Goal: Information Seeking & Learning: Learn about a topic

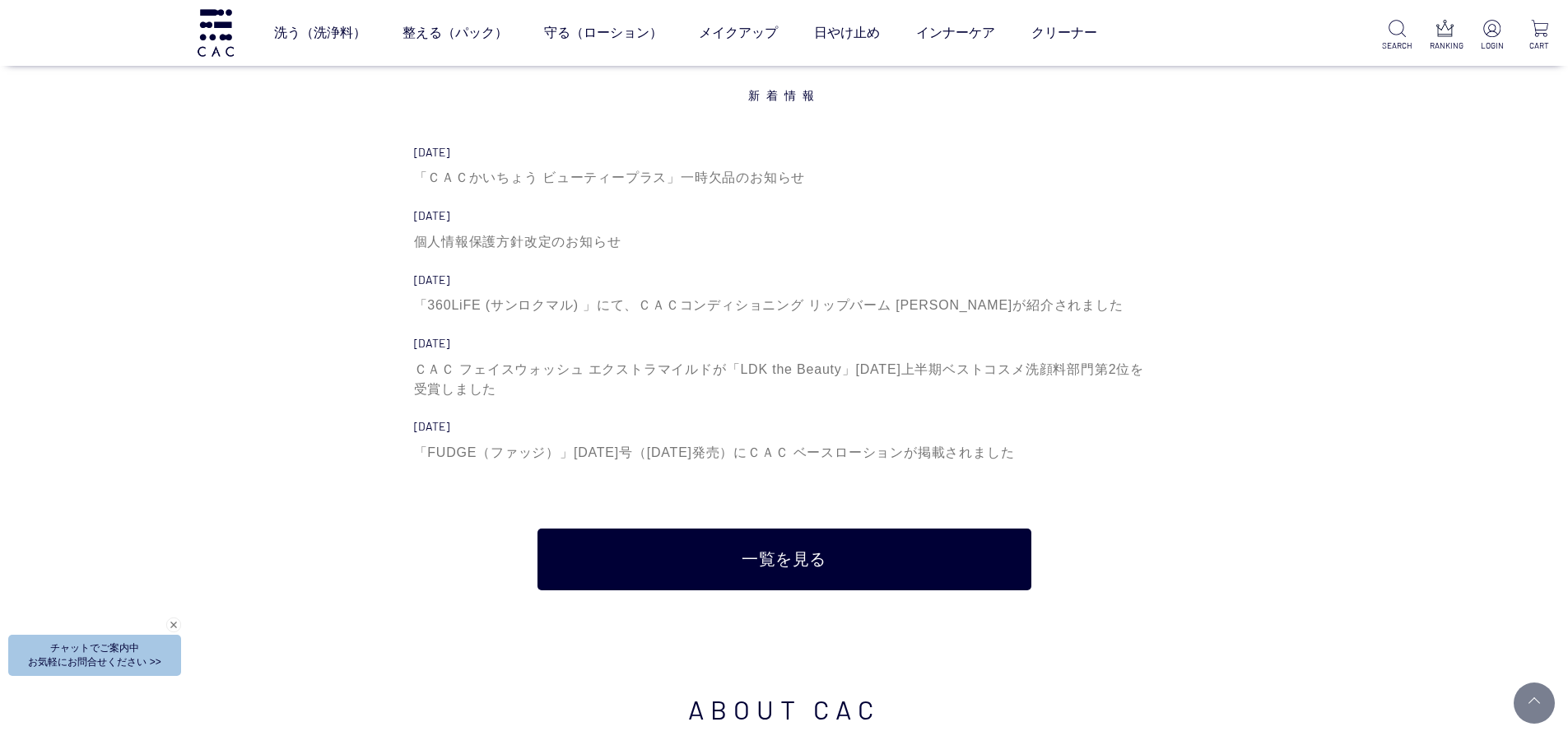
scroll to position [5765, 0]
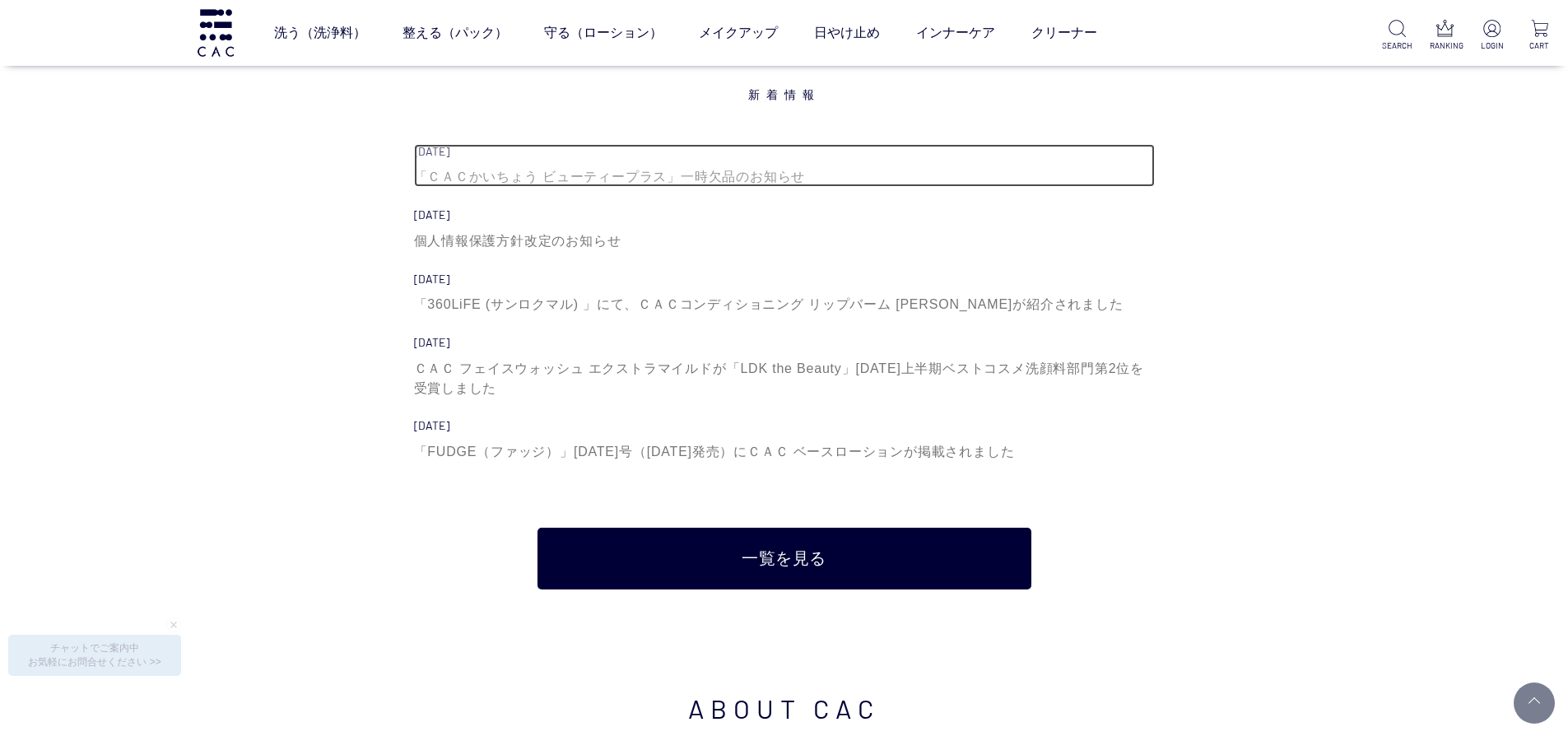
click at [528, 177] on div "「ＣＡＣかいちょう ビューティープラス」一時欠品のお知らせ" at bounding box center [784, 177] width 741 height 20
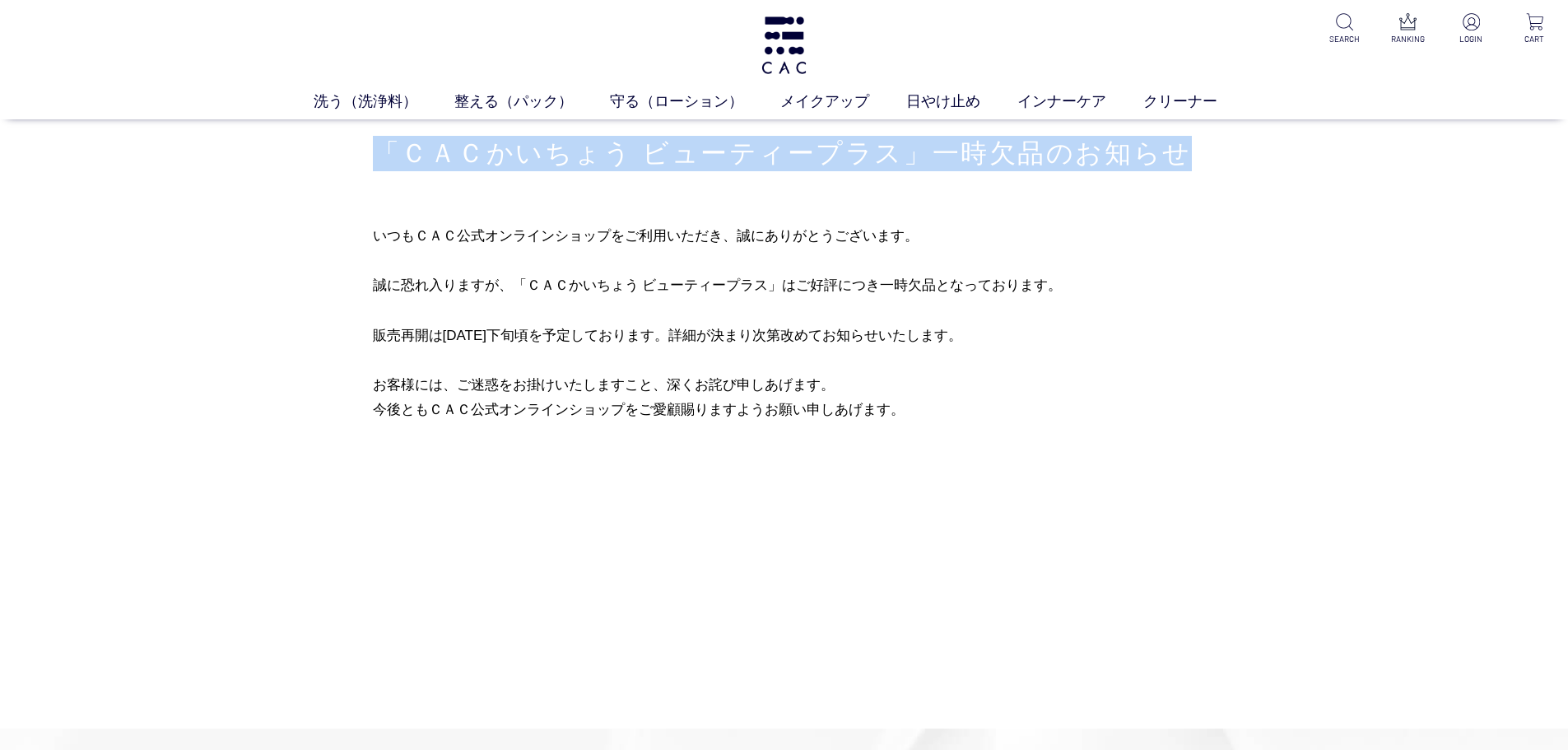
drag, startPoint x: 382, startPoint y: 147, endPoint x: 1202, endPoint y: 145, distance: 820.0
click at [1202, 145] on div "買い物かご 買い物かご内の商品 買い物かごは空です... カテゴリから探す 商品一覧 ジャンルから探す 限定品 「ＣＡＣかいちょう ビューティープラス」一時欠…" at bounding box center [784, 278] width 873 height 316
copy h1 "「ＣＡＣかいちょう ビューティープラス」一時欠品のお知らせ"
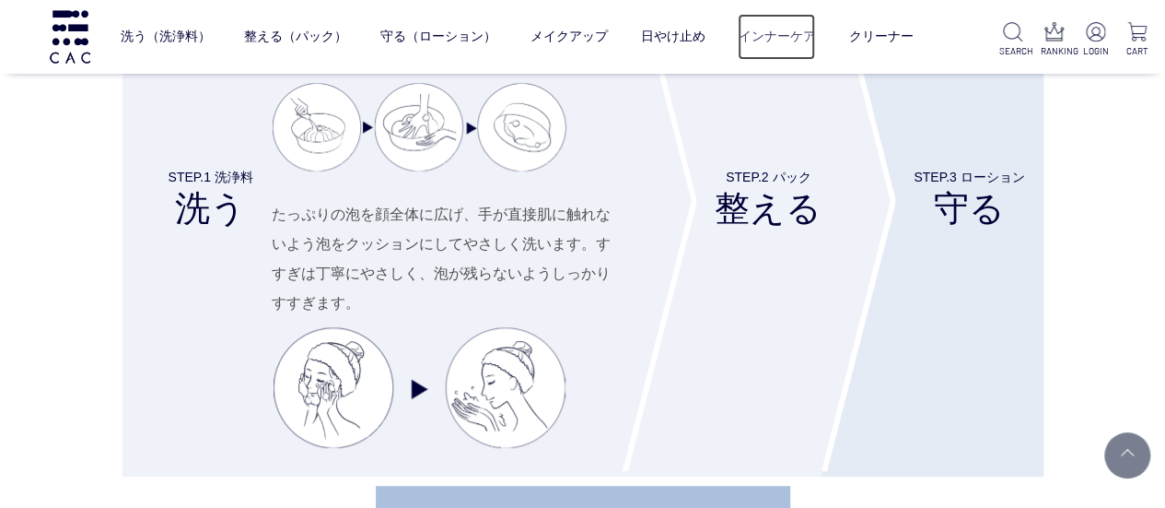
click at [793, 41] on link "インナーケア" at bounding box center [776, 37] width 77 height 46
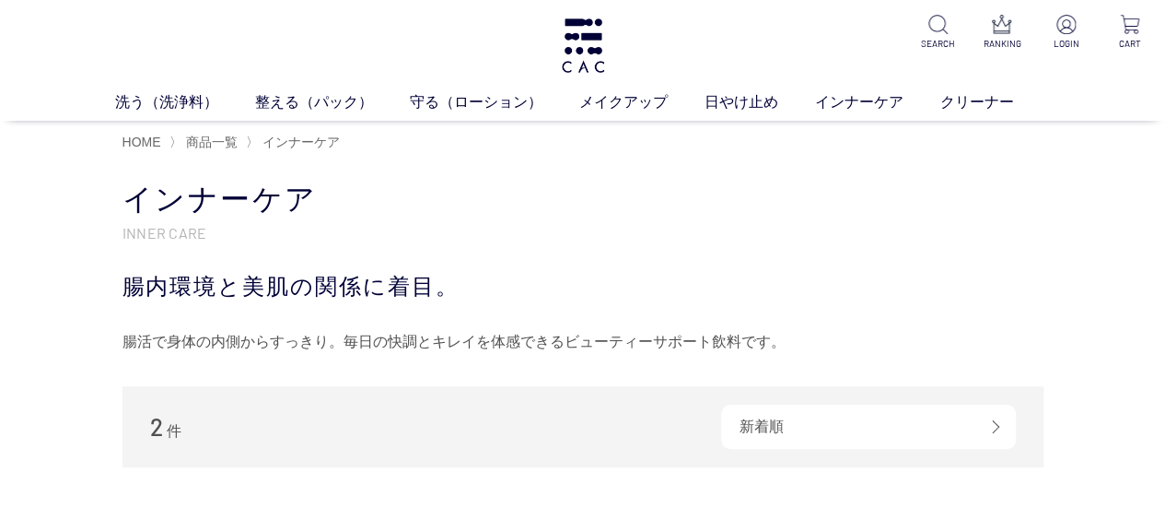
scroll to position [369, 0]
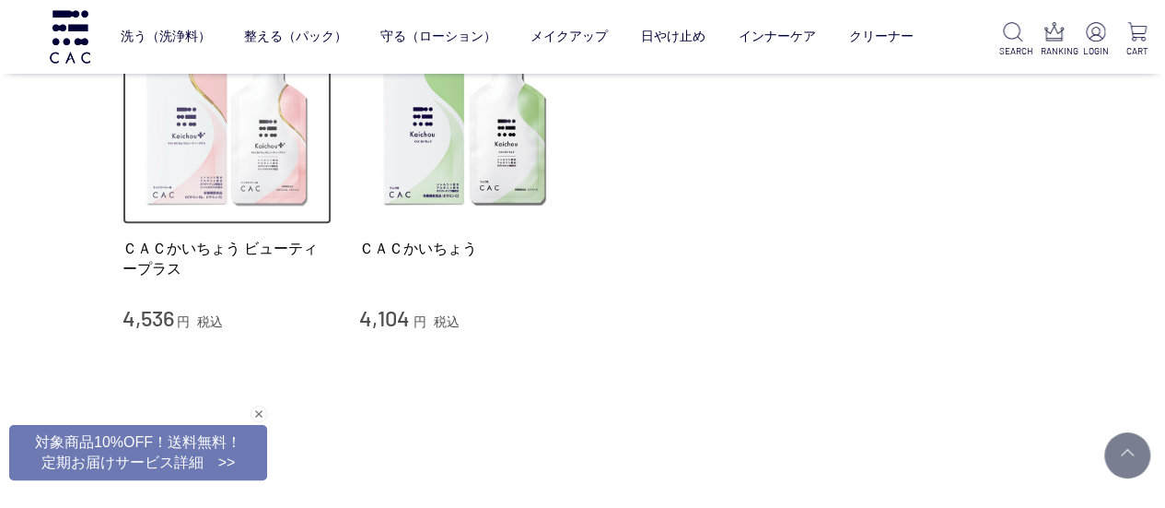
click at [211, 187] on img at bounding box center [228, 120] width 210 height 210
